Goal: Information Seeking & Learning: Compare options

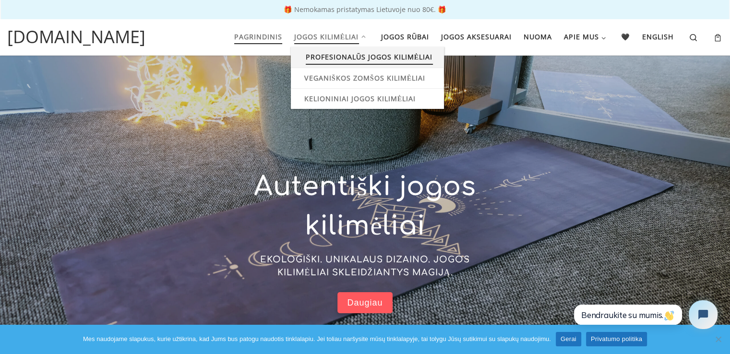
click at [332, 62] on span "Profesionalūs jogos kilimėliai" at bounding box center [369, 56] width 127 height 18
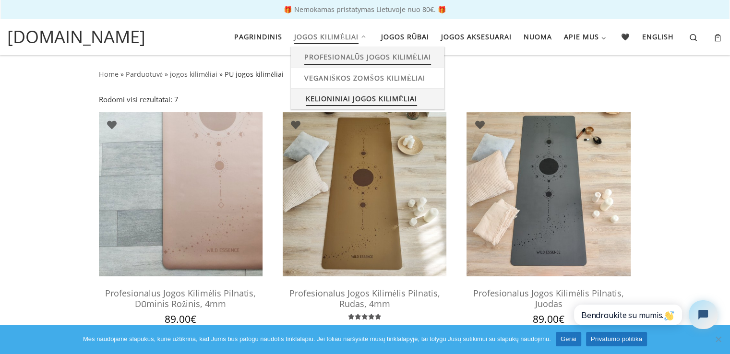
click at [338, 101] on span "Kelioniniai jogos kilimėliai" at bounding box center [362, 98] width 112 height 18
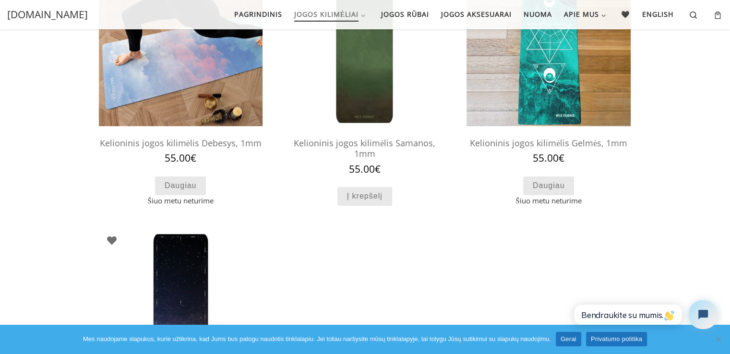
scroll to position [121, 0]
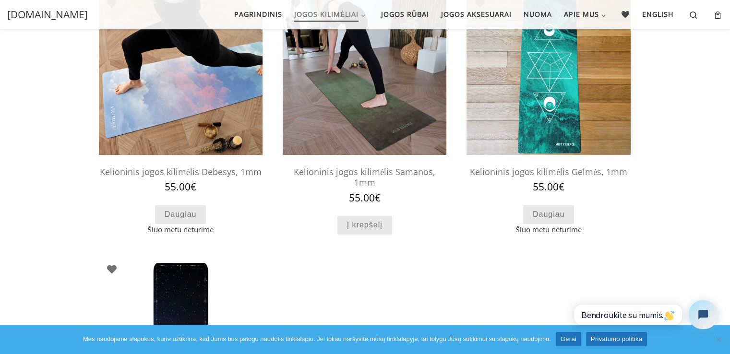
click at [352, 125] on img at bounding box center [365, 73] width 164 height 164
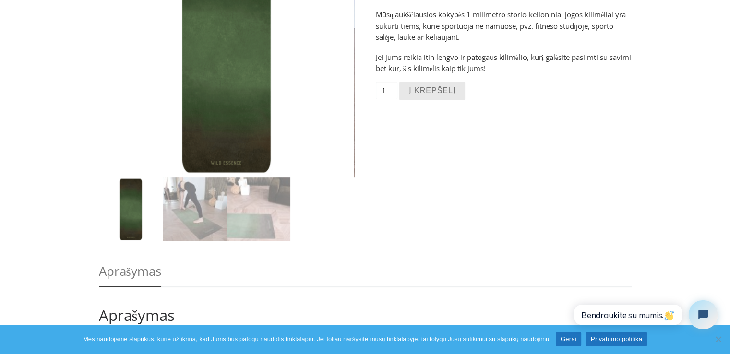
scroll to position [173, 0]
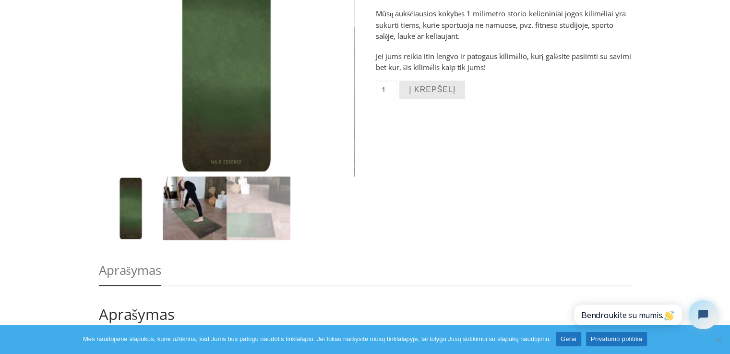
click at [193, 204] on img at bounding box center [195, 209] width 64 height 64
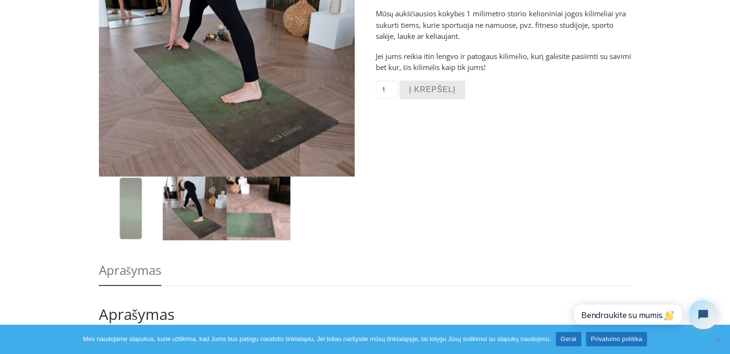
click at [242, 207] on img at bounding box center [259, 209] width 64 height 64
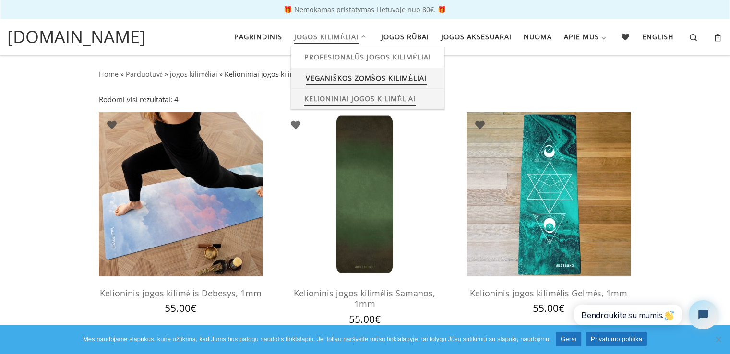
click at [333, 72] on span "Veganiškos zomšos kilimėliai" at bounding box center [366, 77] width 121 height 18
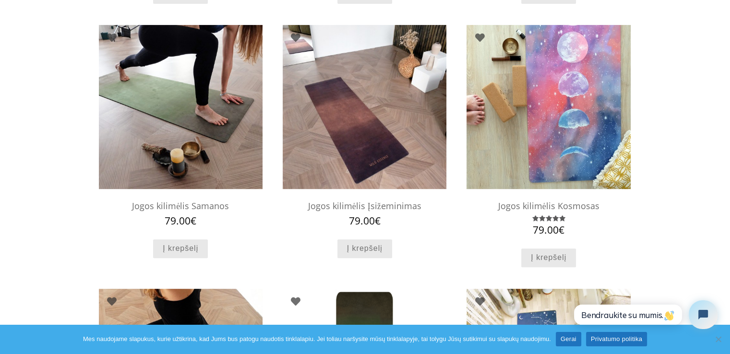
scroll to position [348, 0]
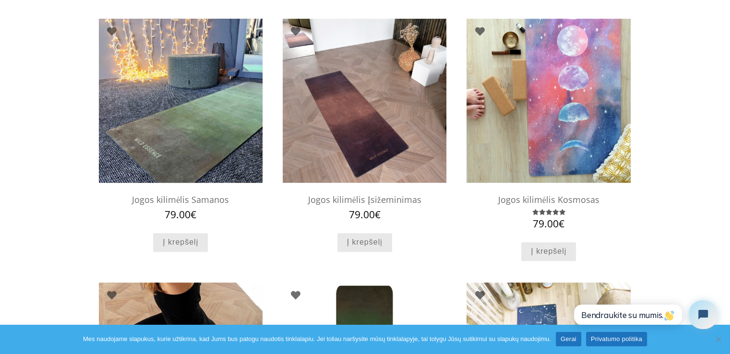
click at [219, 100] on img at bounding box center [181, 101] width 164 height 164
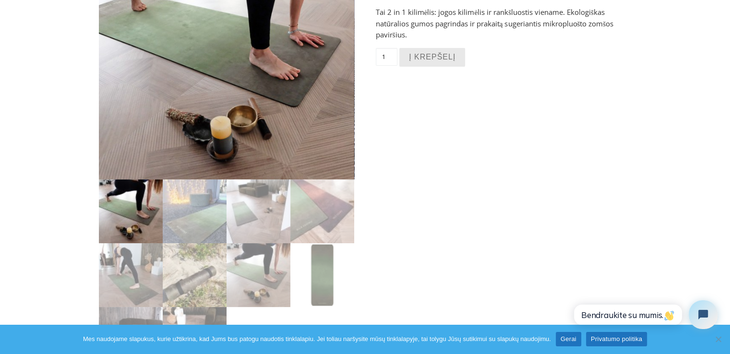
scroll to position [174, 0]
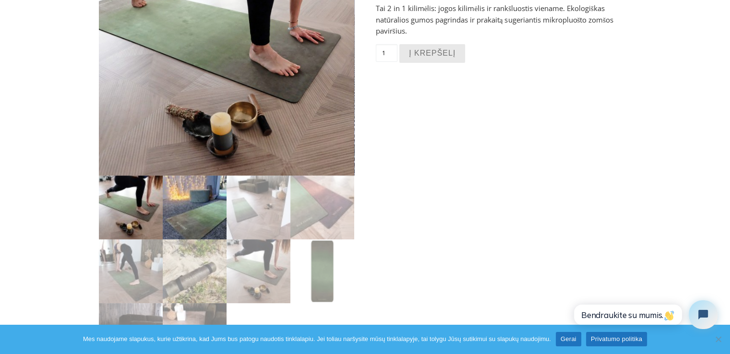
click at [205, 220] on img at bounding box center [195, 208] width 64 height 64
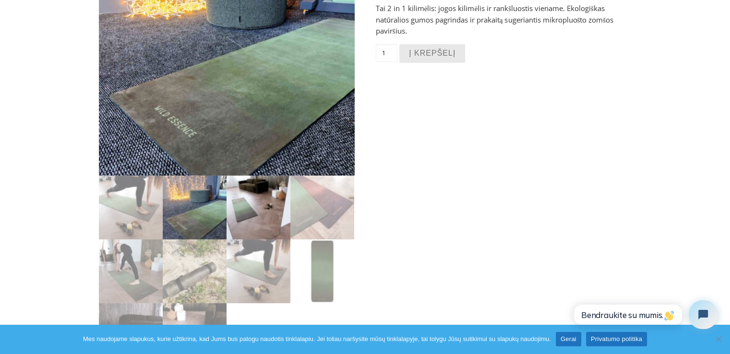
click at [243, 216] on img at bounding box center [259, 208] width 64 height 64
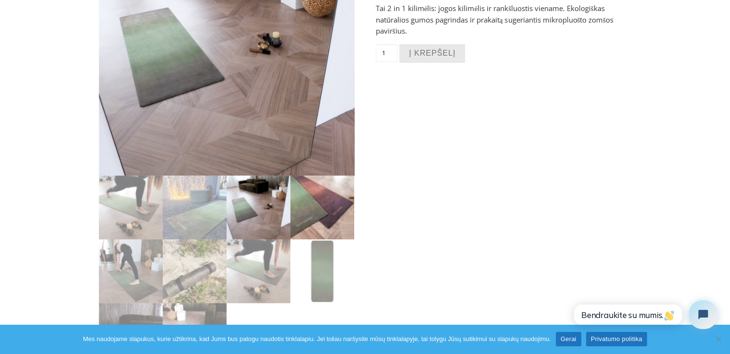
click at [300, 217] on img at bounding box center [322, 208] width 64 height 64
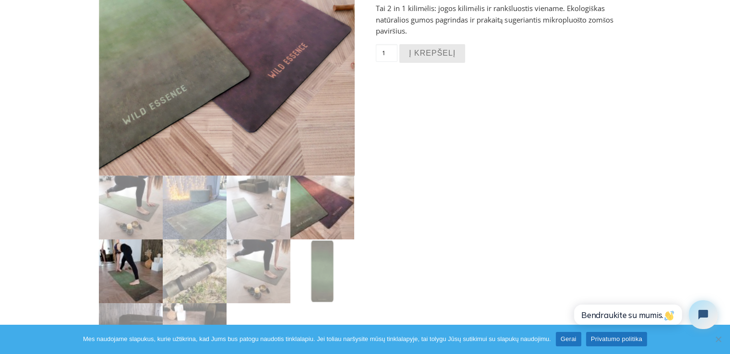
click at [156, 289] on img at bounding box center [131, 272] width 64 height 64
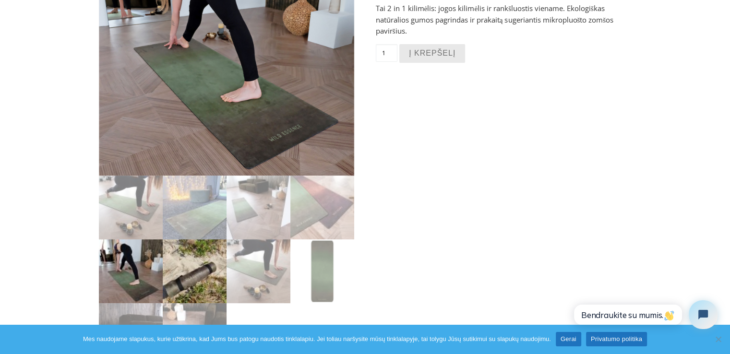
click at [205, 282] on img at bounding box center [195, 272] width 64 height 64
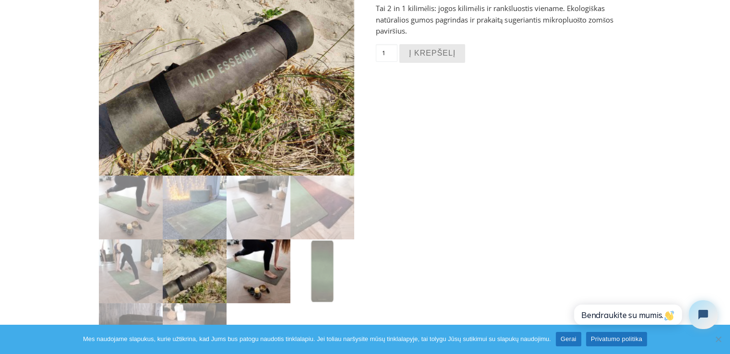
click at [259, 283] on img at bounding box center [259, 272] width 64 height 64
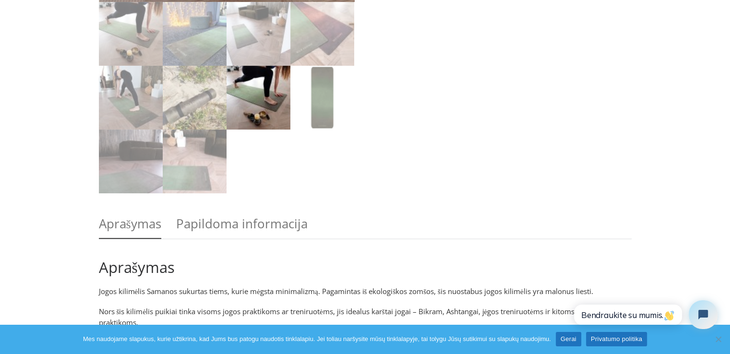
scroll to position [348, 0]
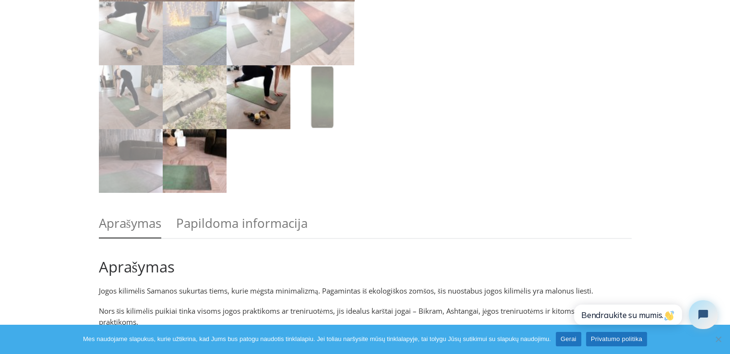
click at [202, 167] on img at bounding box center [195, 161] width 64 height 64
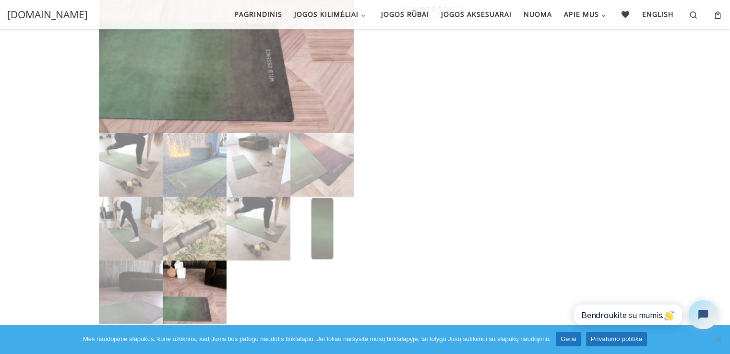
scroll to position [0, 0]
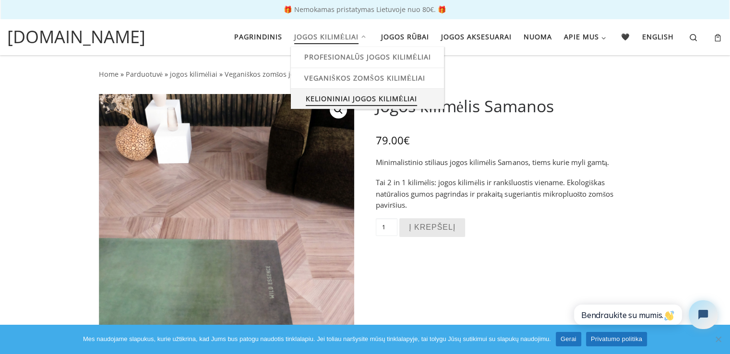
click at [332, 97] on span "Kelioniniai jogos kilimėliai" at bounding box center [362, 98] width 112 height 18
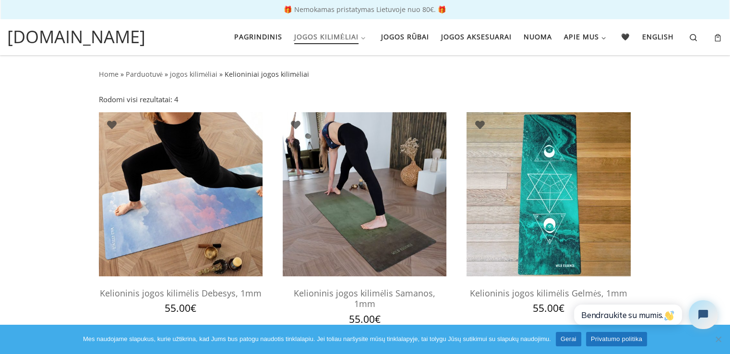
click at [407, 193] on img at bounding box center [365, 194] width 164 height 164
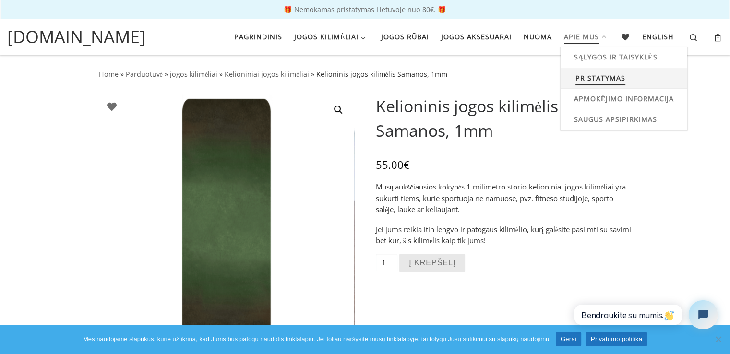
click at [591, 76] on span "Pristatymas" at bounding box center [600, 77] width 50 height 18
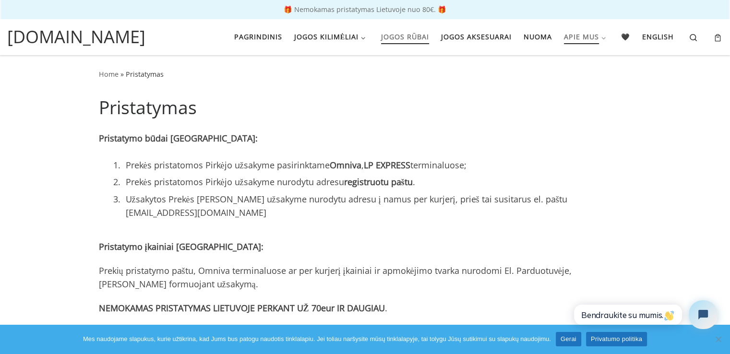
click at [422, 37] on span "Jogos rūbai" at bounding box center [405, 36] width 48 height 18
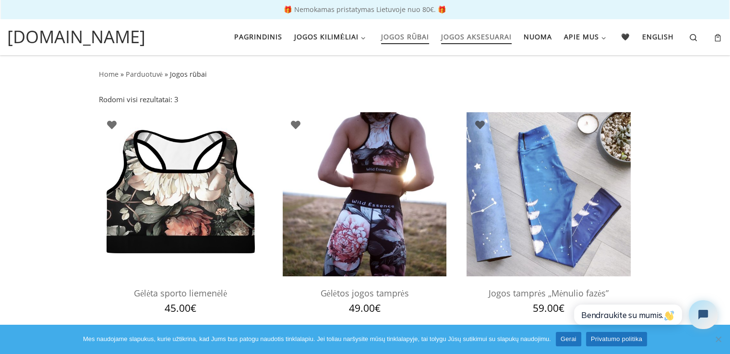
click at [498, 37] on span "Jogos aksesuarai" at bounding box center [476, 36] width 71 height 18
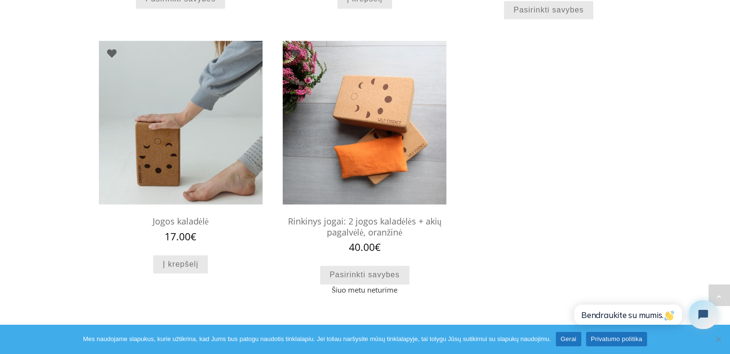
scroll to position [872, 0]
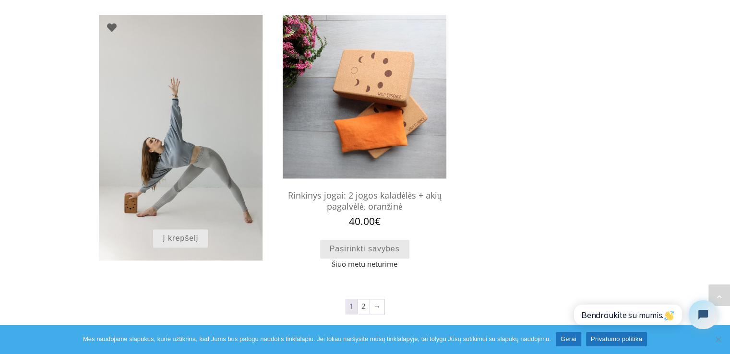
click at [135, 86] on img at bounding box center [181, 138] width 164 height 246
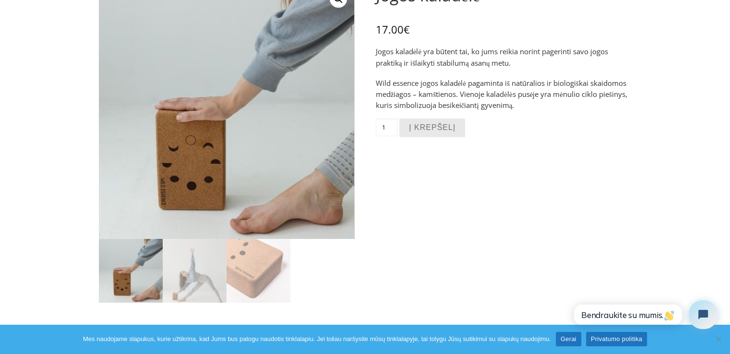
scroll to position [115, 0]
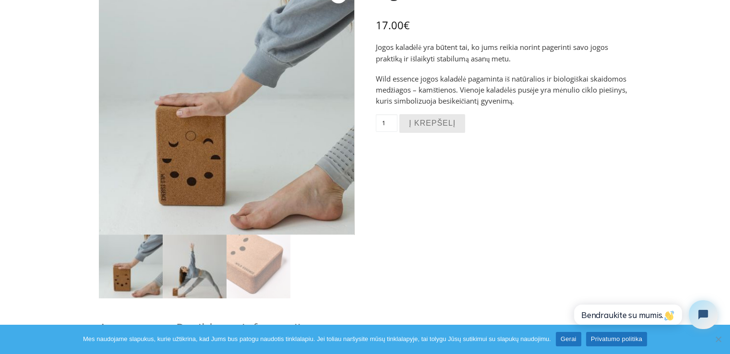
click at [173, 258] on img at bounding box center [195, 267] width 64 height 64
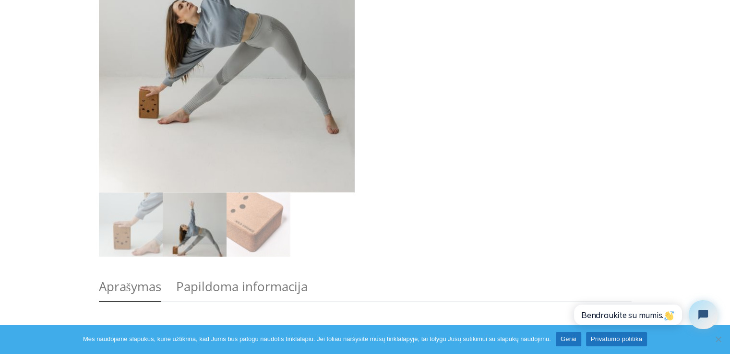
scroll to position [290, 0]
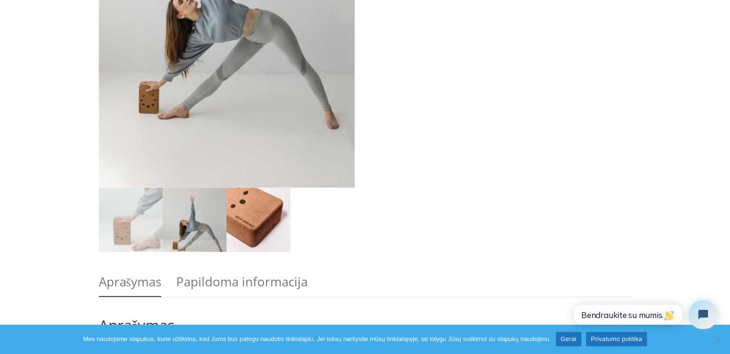
click at [262, 241] on img at bounding box center [259, 220] width 64 height 64
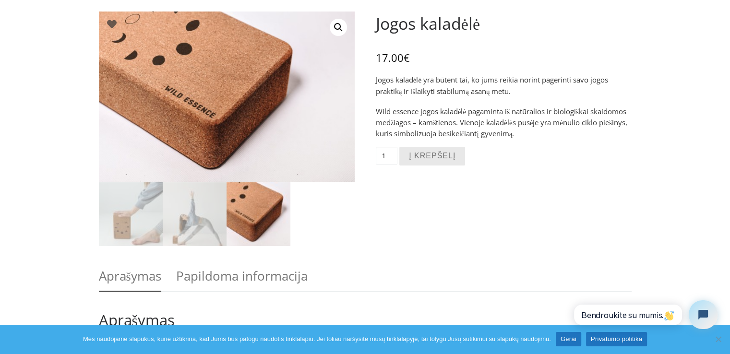
scroll to position [0, 0]
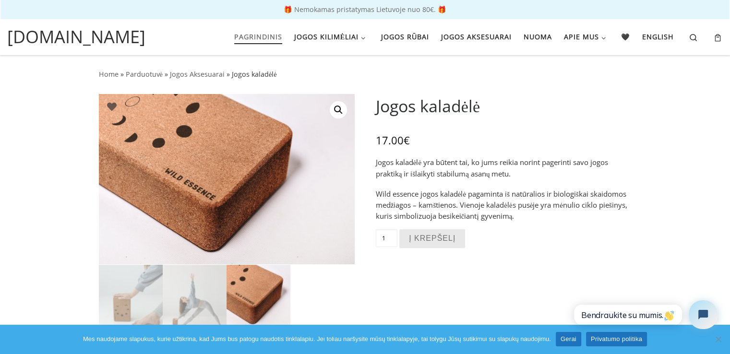
click at [266, 41] on span "Pagrindinis" at bounding box center [258, 36] width 48 height 18
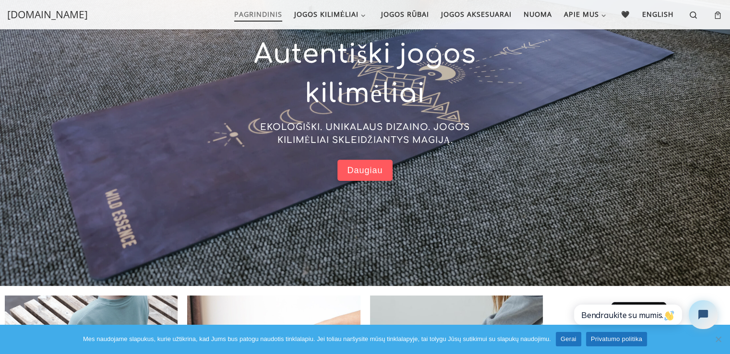
scroll to position [129, 0]
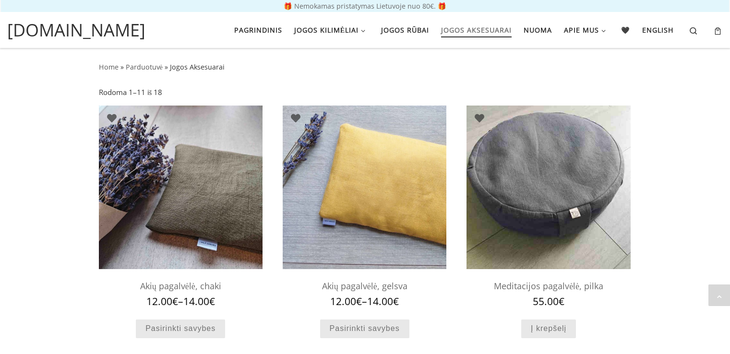
scroll to position [878, 0]
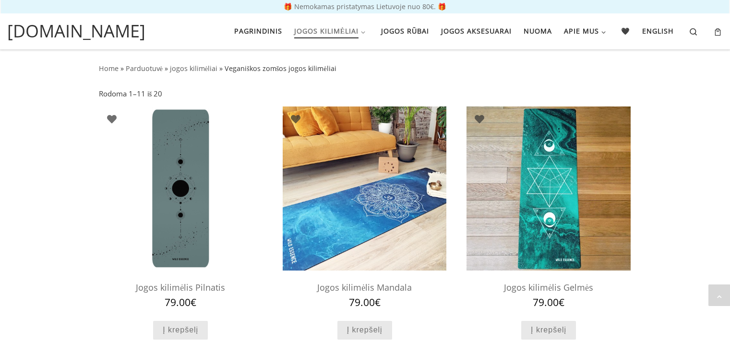
scroll to position [351, 0]
